Goal: Navigation & Orientation: Find specific page/section

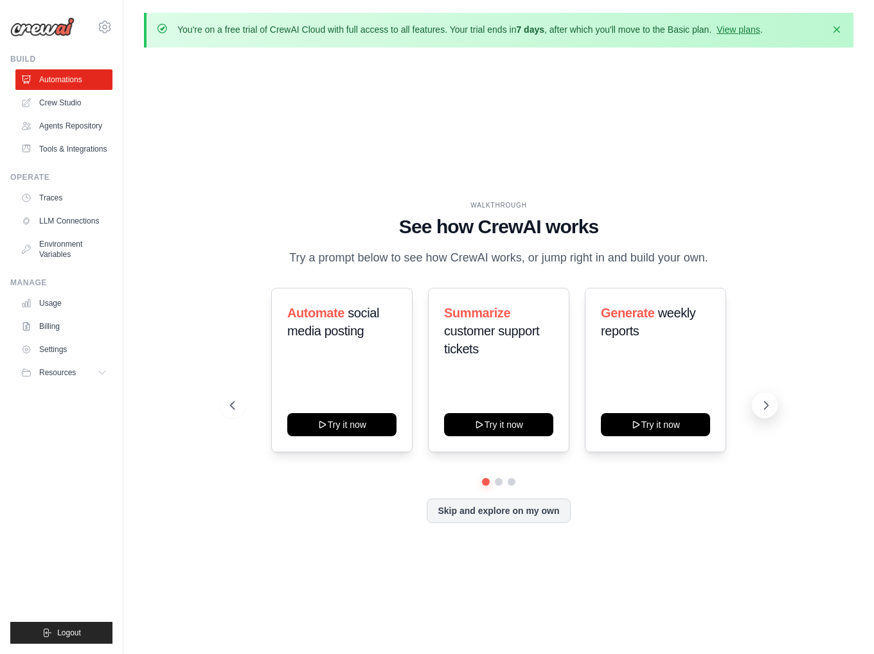
click at [763, 407] on icon at bounding box center [766, 405] width 13 height 13
click at [763, 409] on icon at bounding box center [766, 405] width 13 height 13
click at [518, 515] on button "Skip and explore on my own" at bounding box center [498, 509] width 143 height 24
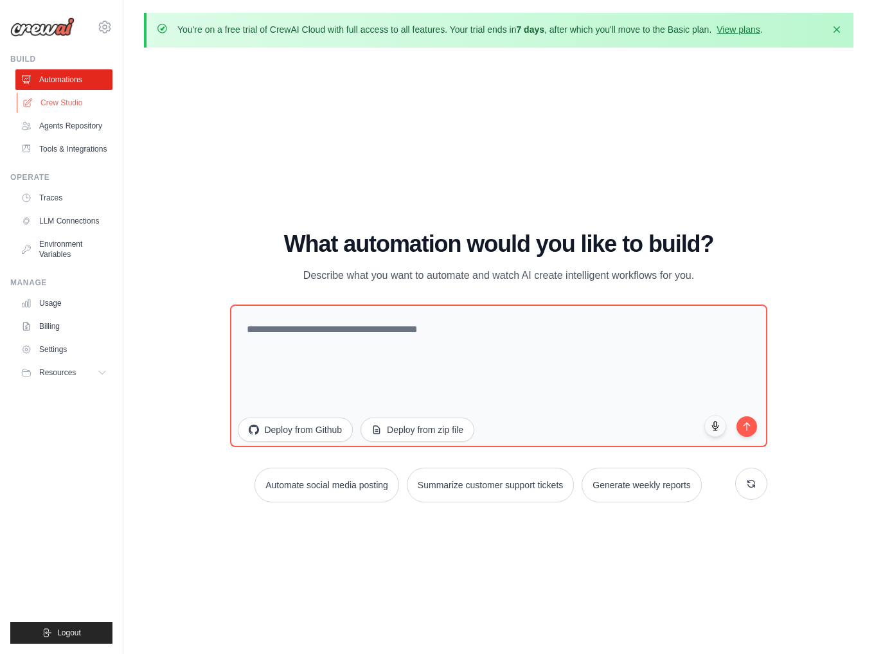
click at [46, 106] on link "Crew Studio" at bounding box center [65, 103] width 97 height 21
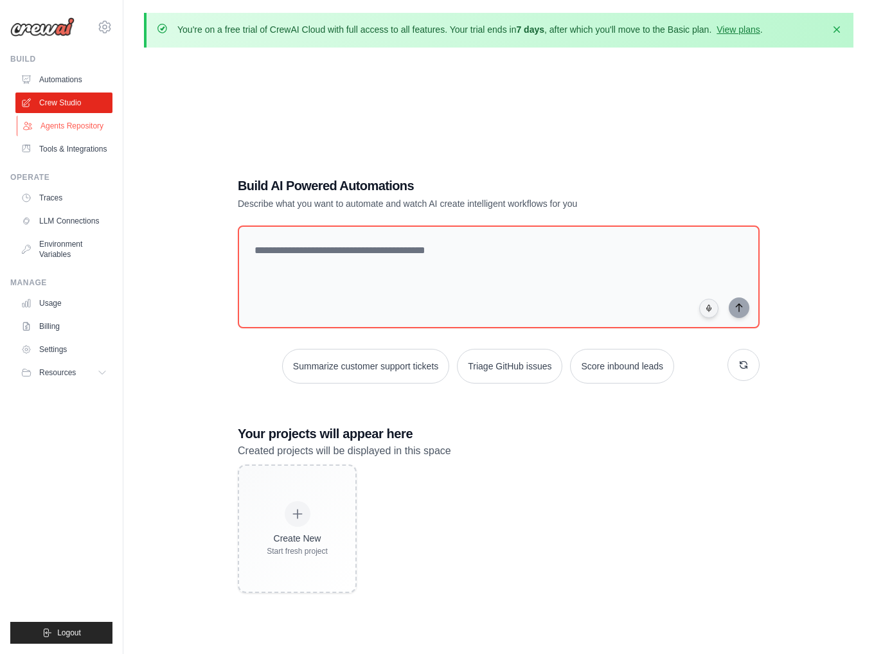
click at [53, 127] on link "Agents Repository" at bounding box center [65, 126] width 97 height 21
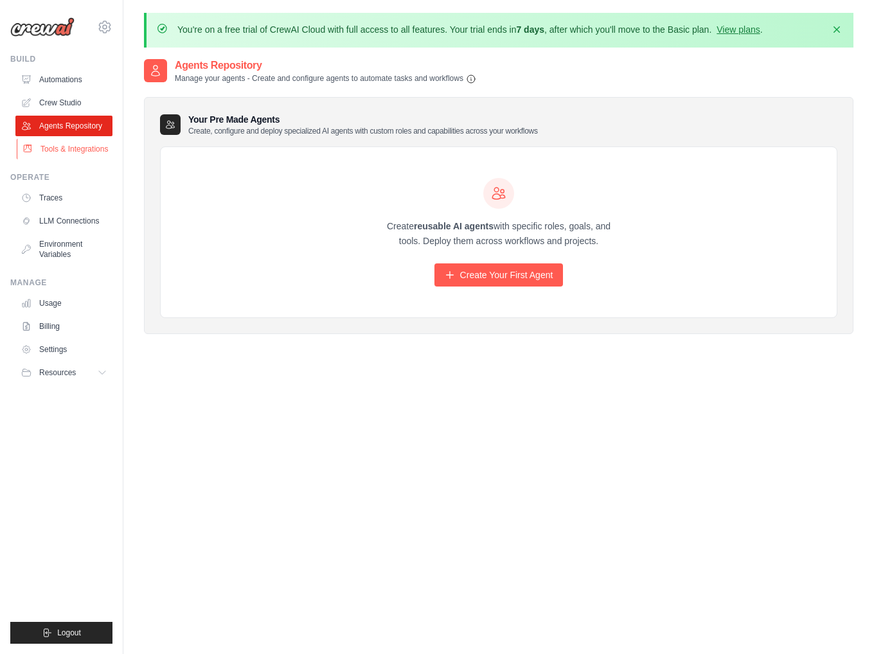
click at [54, 150] on link "Tools & Integrations" at bounding box center [65, 149] width 97 height 21
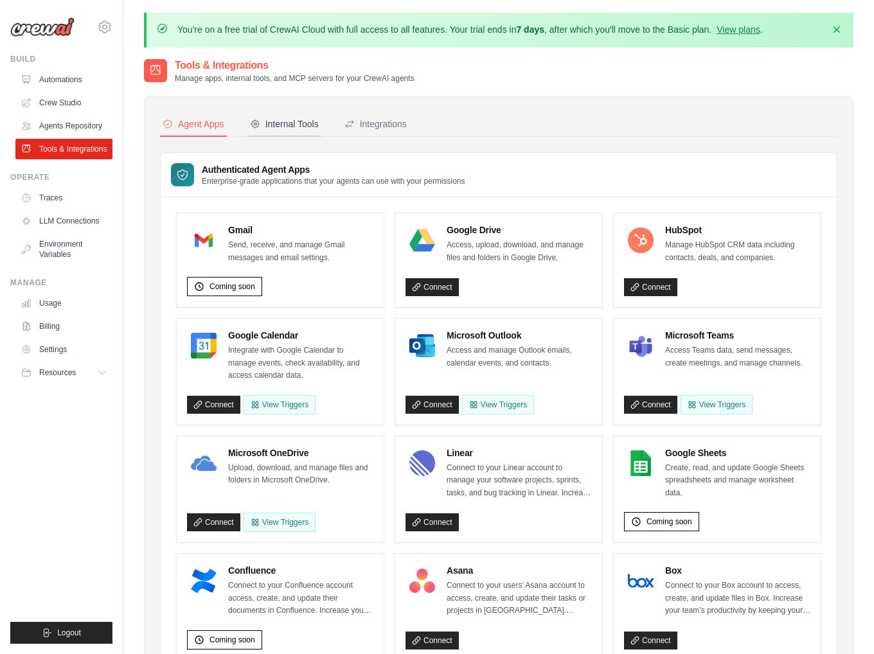
click at [277, 114] on button "Internal Tools" at bounding box center [284, 124] width 74 height 24
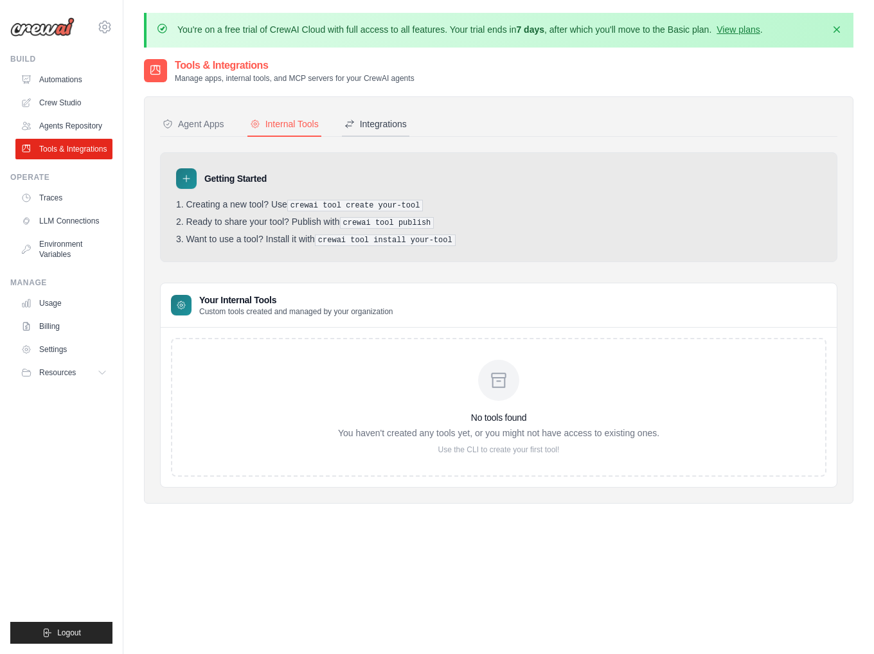
click at [380, 129] on div "Integrations" at bounding box center [375, 124] width 62 height 13
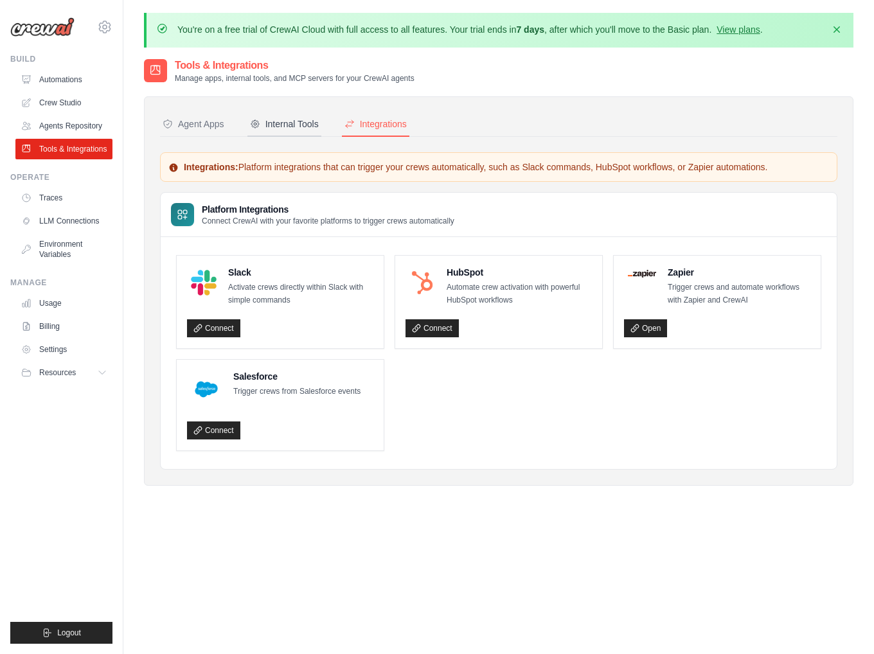
click at [298, 127] on div "Internal Tools" at bounding box center [284, 124] width 69 height 13
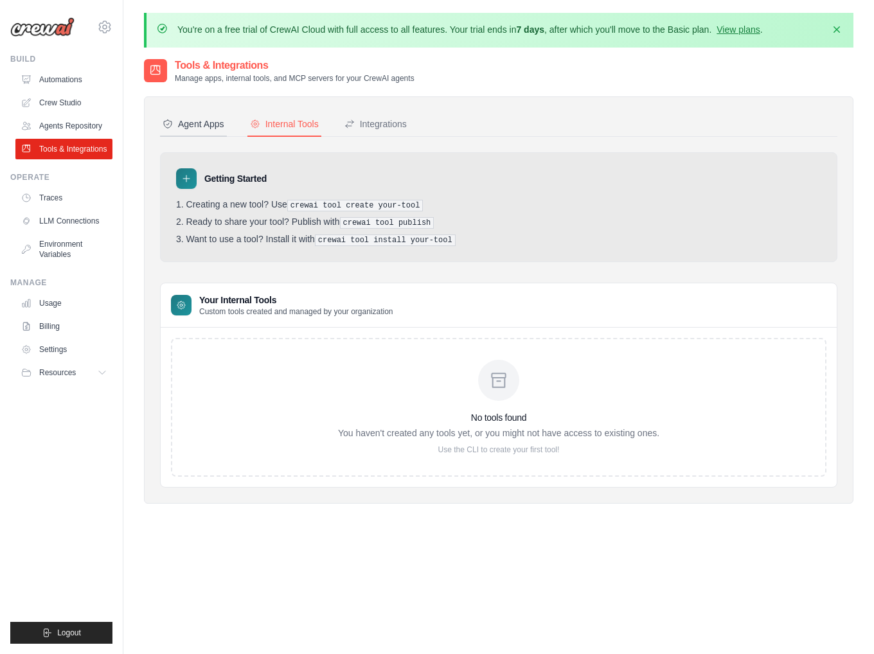
click at [216, 129] on div "Agent Apps" at bounding box center [194, 124] width 62 height 13
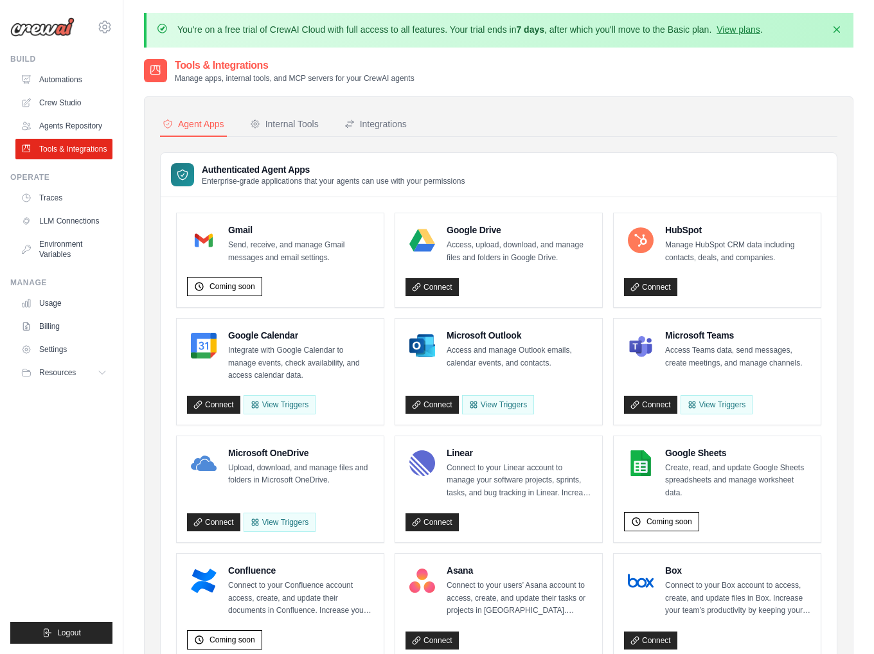
drag, startPoint x: 116, startPoint y: 237, endPoint x: 114, endPoint y: 219, distance: 18.0
drag, startPoint x: 114, startPoint y: 219, endPoint x: 343, endPoint y: 28, distance: 297.8
click at [343, 28] on p "You're on a free trial of CrewAI Cloud with full access to all features. Your t…" at bounding box center [469, 29] width 585 height 13
click at [64, 223] on link "LLM Connections" at bounding box center [65, 221] width 97 height 21
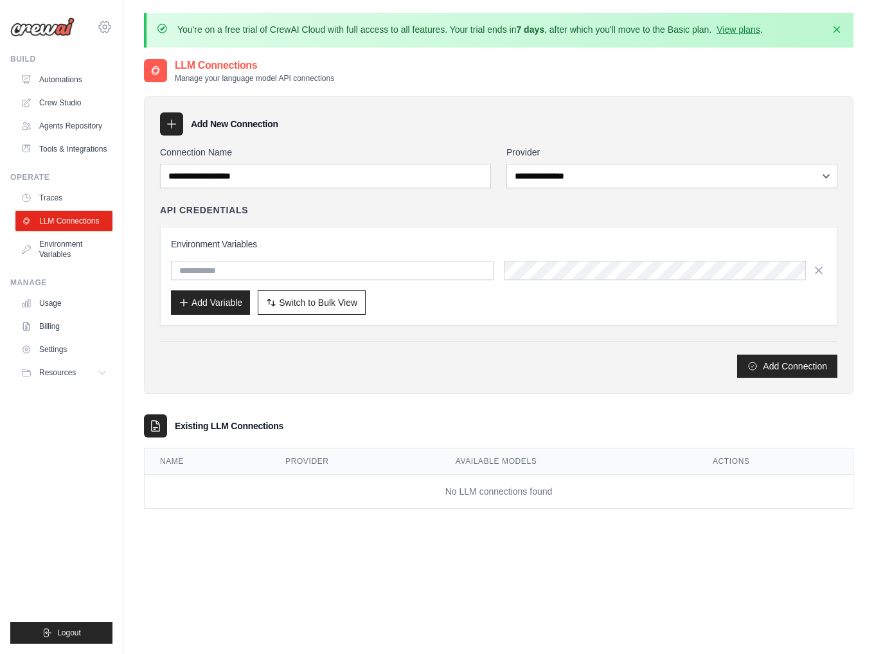
click at [99, 29] on icon at bounding box center [105, 26] width 12 height 11
